Goal: Transaction & Acquisition: Purchase product/service

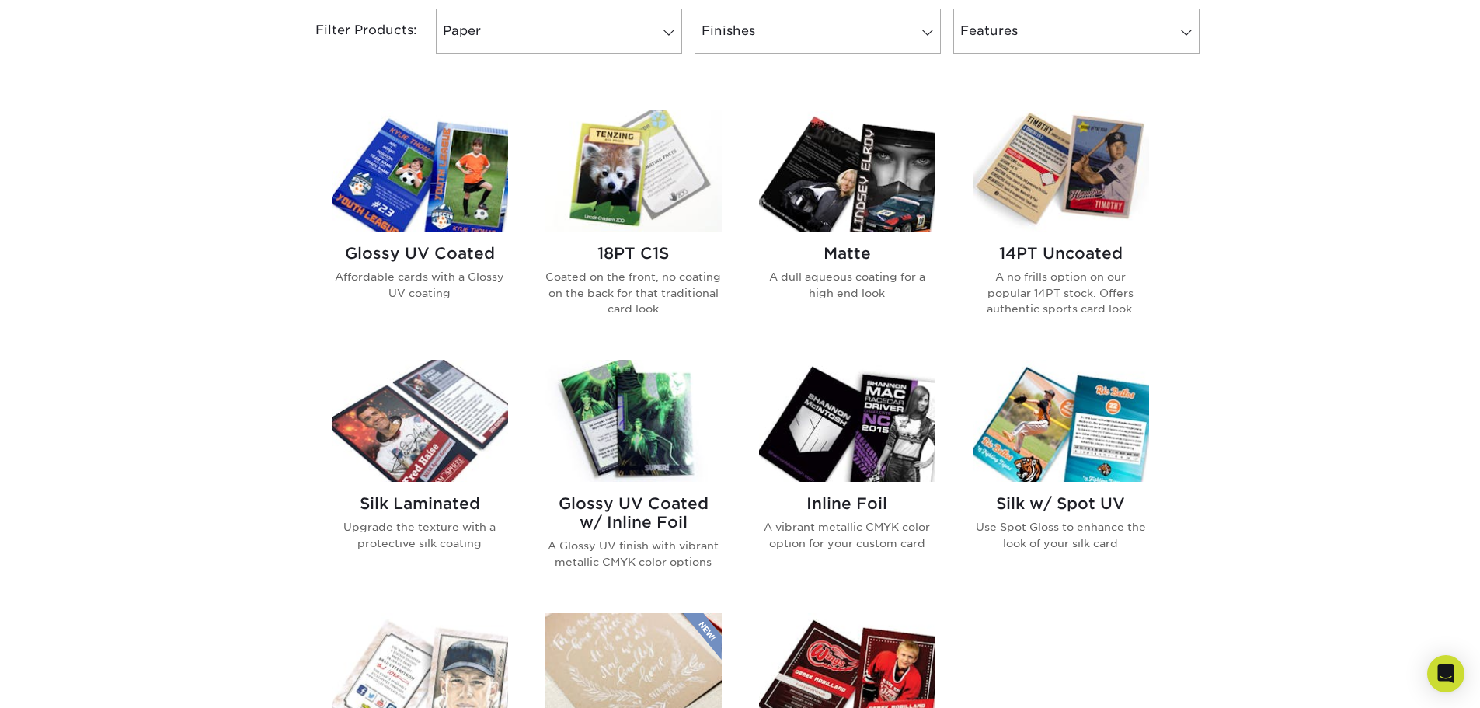
scroll to position [777, 0]
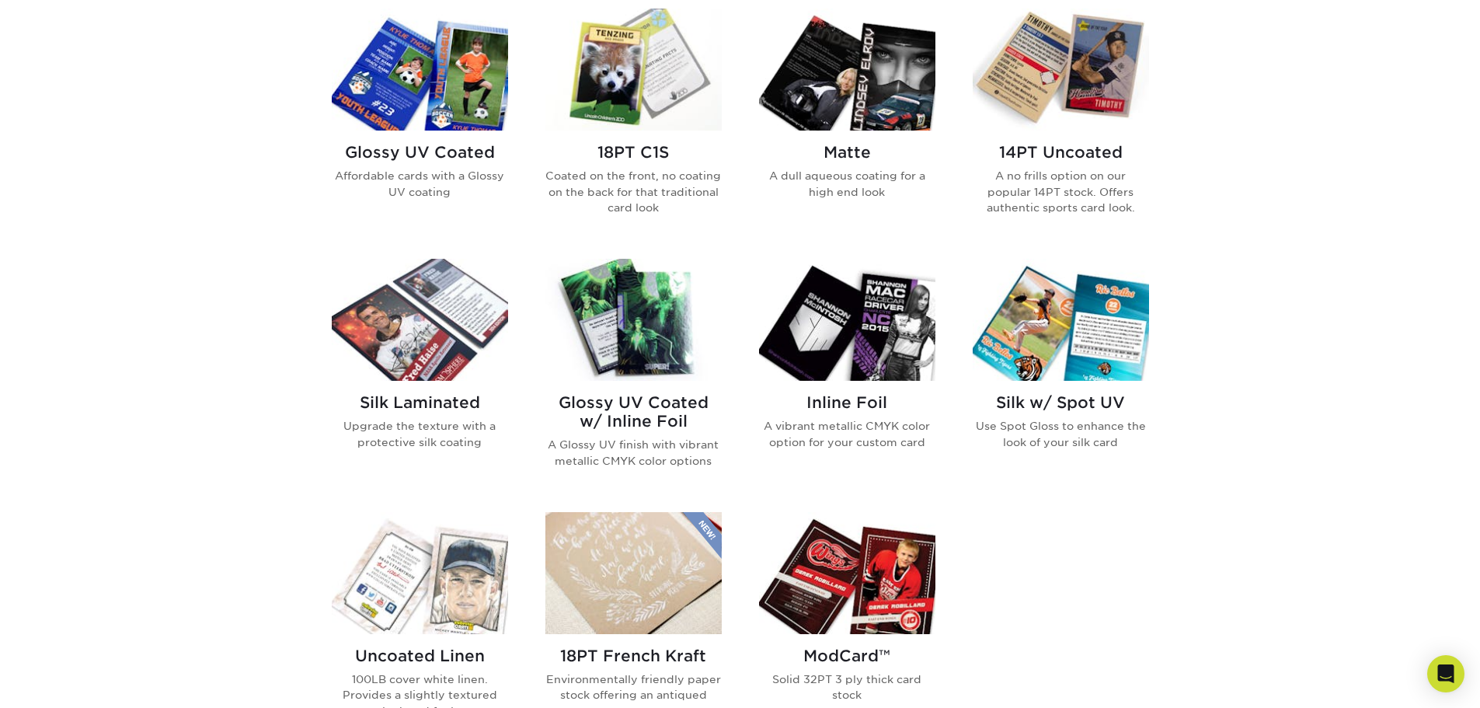
click at [622, 458] on p "A Glossy UV finish with vibrant metallic CMYK color options" at bounding box center [633, 453] width 176 height 32
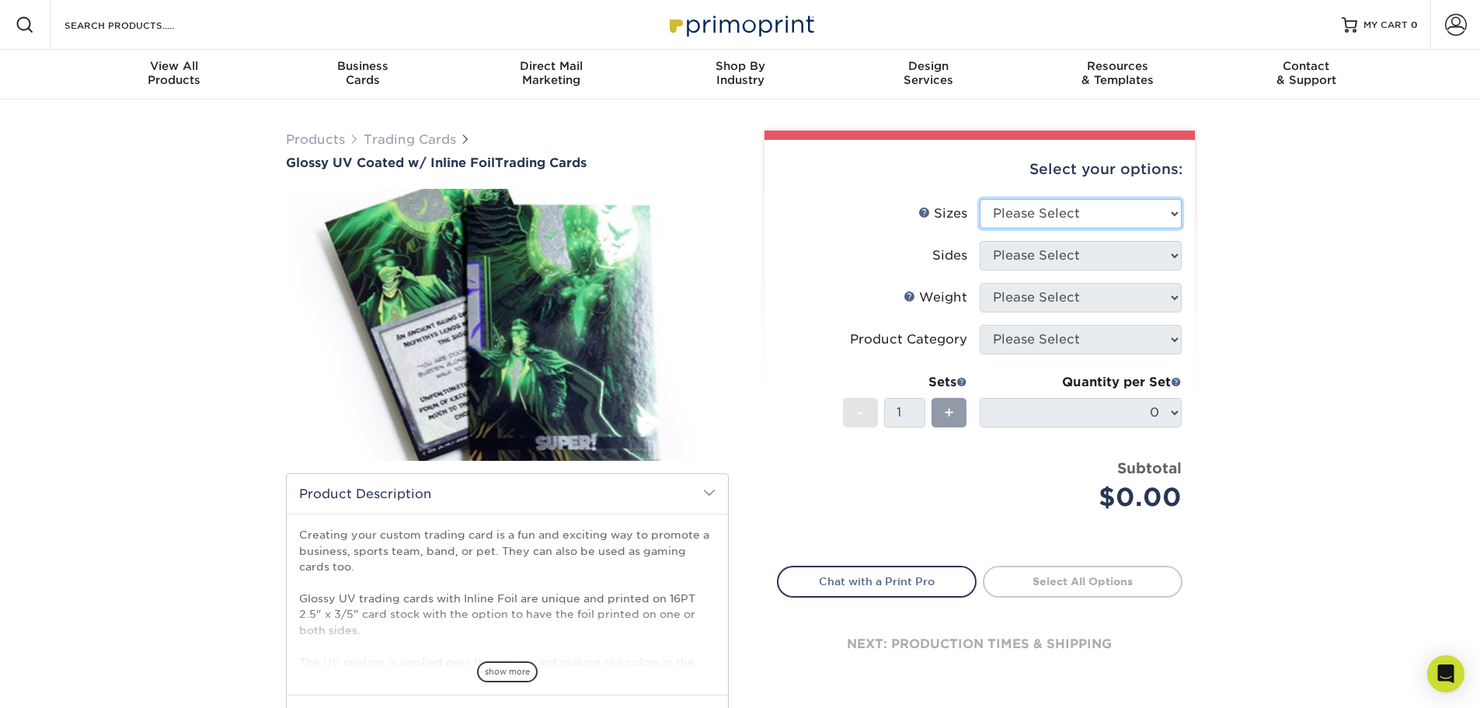
click at [1084, 217] on select "Please Select 2.5" x 3.5"" at bounding box center [1081, 214] width 202 height 30
select select "2.50x3.50"
click at [980, 199] on select "Please Select 2.5" x 3.5"" at bounding box center [1081, 214] width 202 height 30
click at [1058, 259] on select "Please Select Print Both Sides - Foil Back Only Print Both Sides - Foil Both Si…" at bounding box center [1081, 256] width 202 height 30
select select "e9e9dfb3-fba1-4d60-972c-fd9ca5904d33"
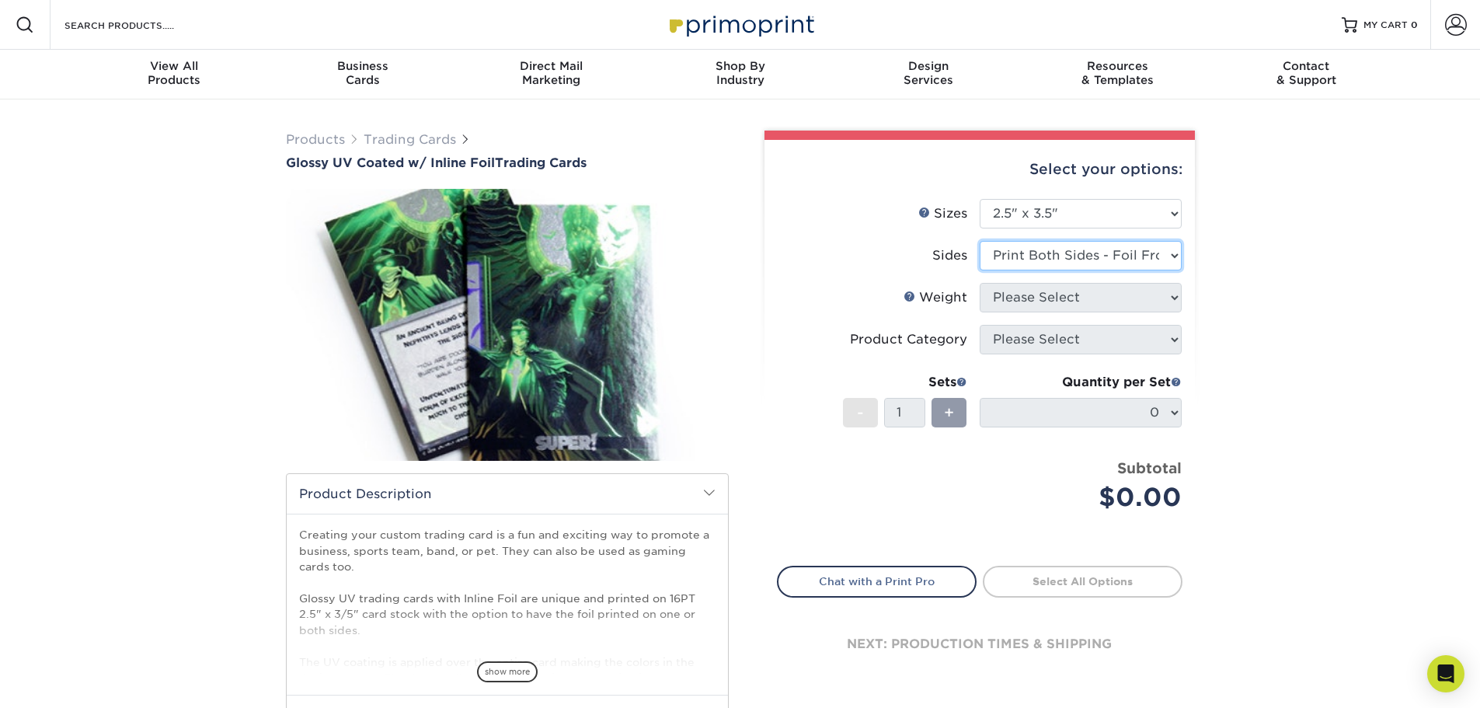
click at [980, 241] on select "Please Select Print Both Sides - Foil Back Only Print Both Sides - Foil Both Si…" at bounding box center [1081, 256] width 202 height 30
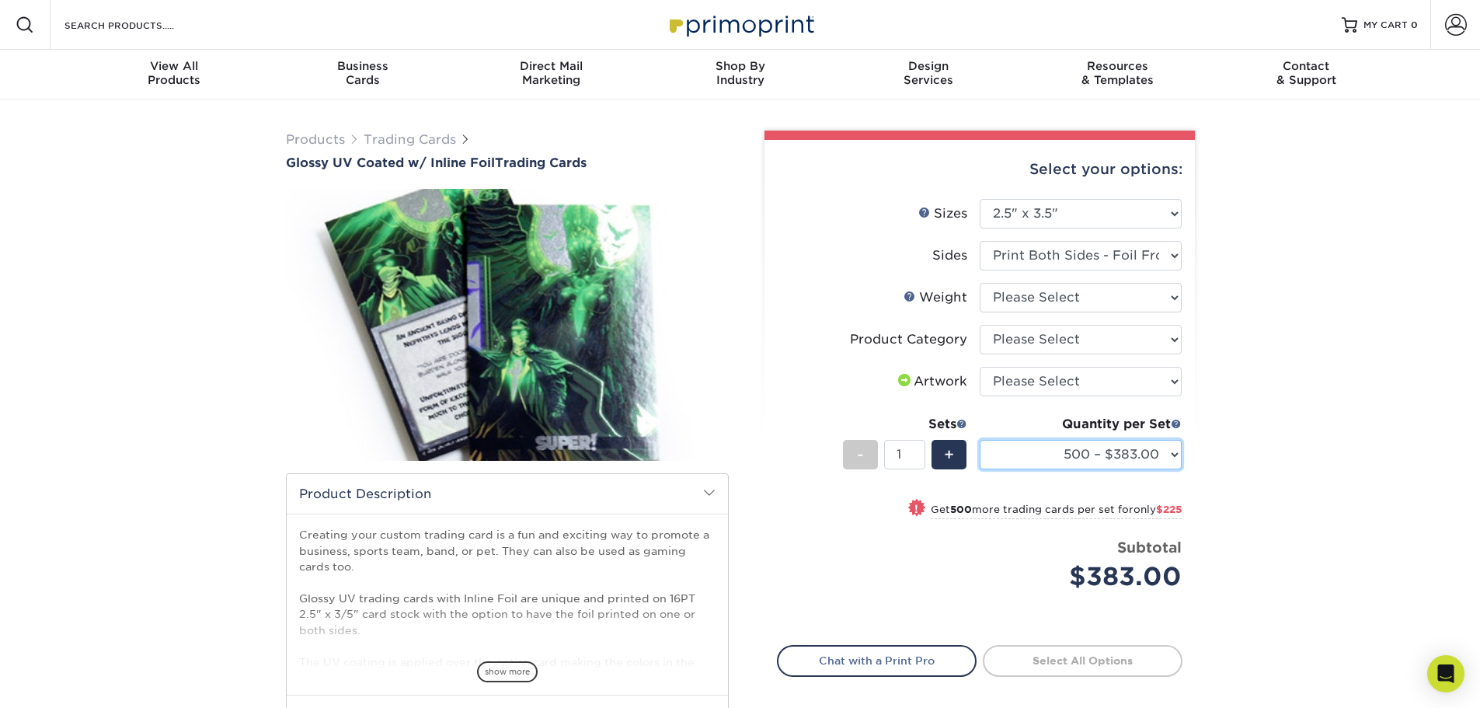
click at [1094, 459] on select "500 – $383.00 1000 – $608.00 2500 – $883.00 5000 – $1252.00" at bounding box center [1081, 455] width 202 height 30
click at [151, 295] on div "Products Trading Cards Glossy UV Coated w/ Inline Foil Trading Cards /" at bounding box center [740, 489] width 1480 height 780
